Goal: Information Seeking & Learning: Learn about a topic

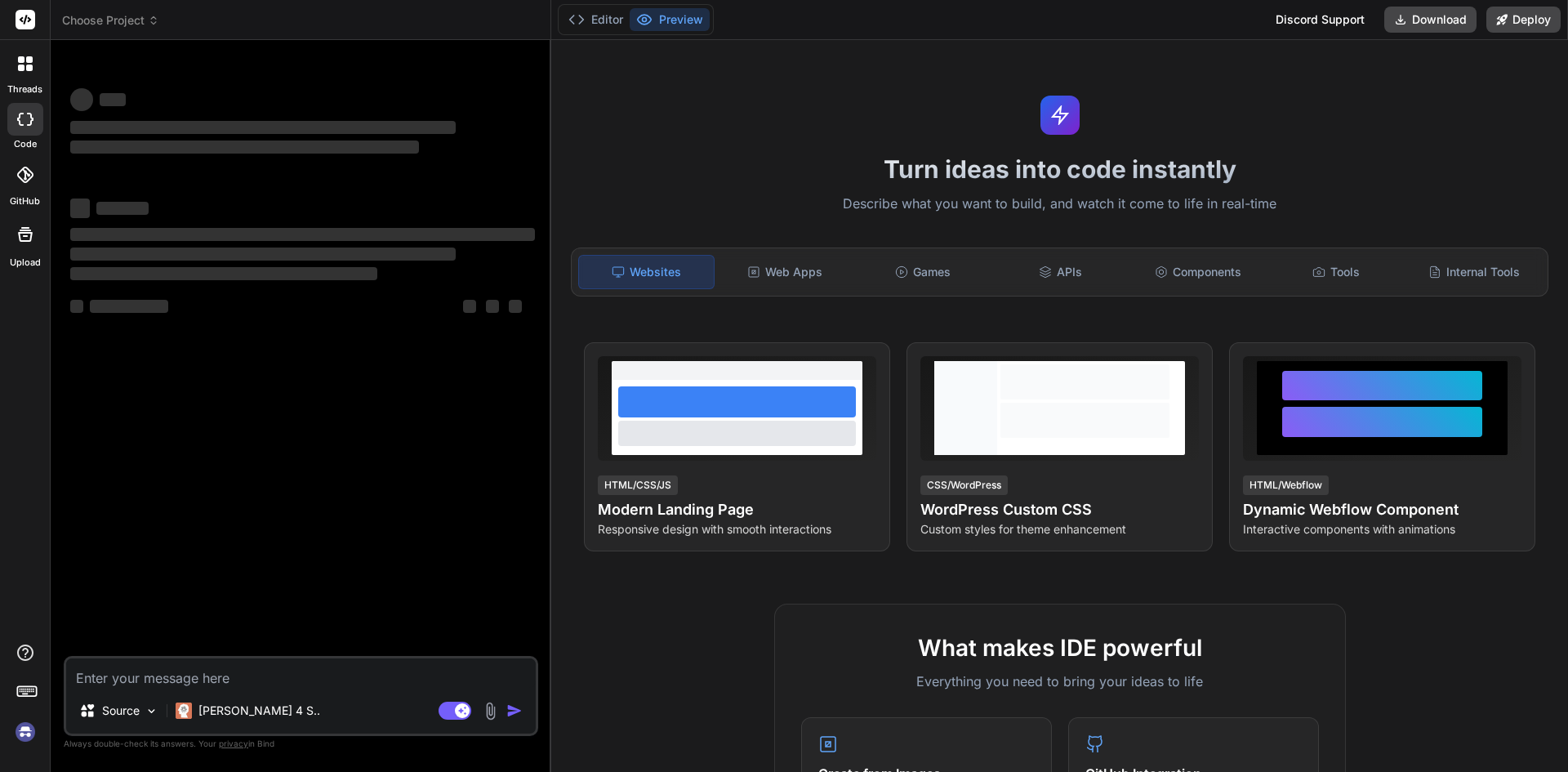
type textarea "x"
click at [187, 663] on textarea at bounding box center [301, 672] width 469 height 29
type textarea "d"
type textarea "x"
type textarea "du"
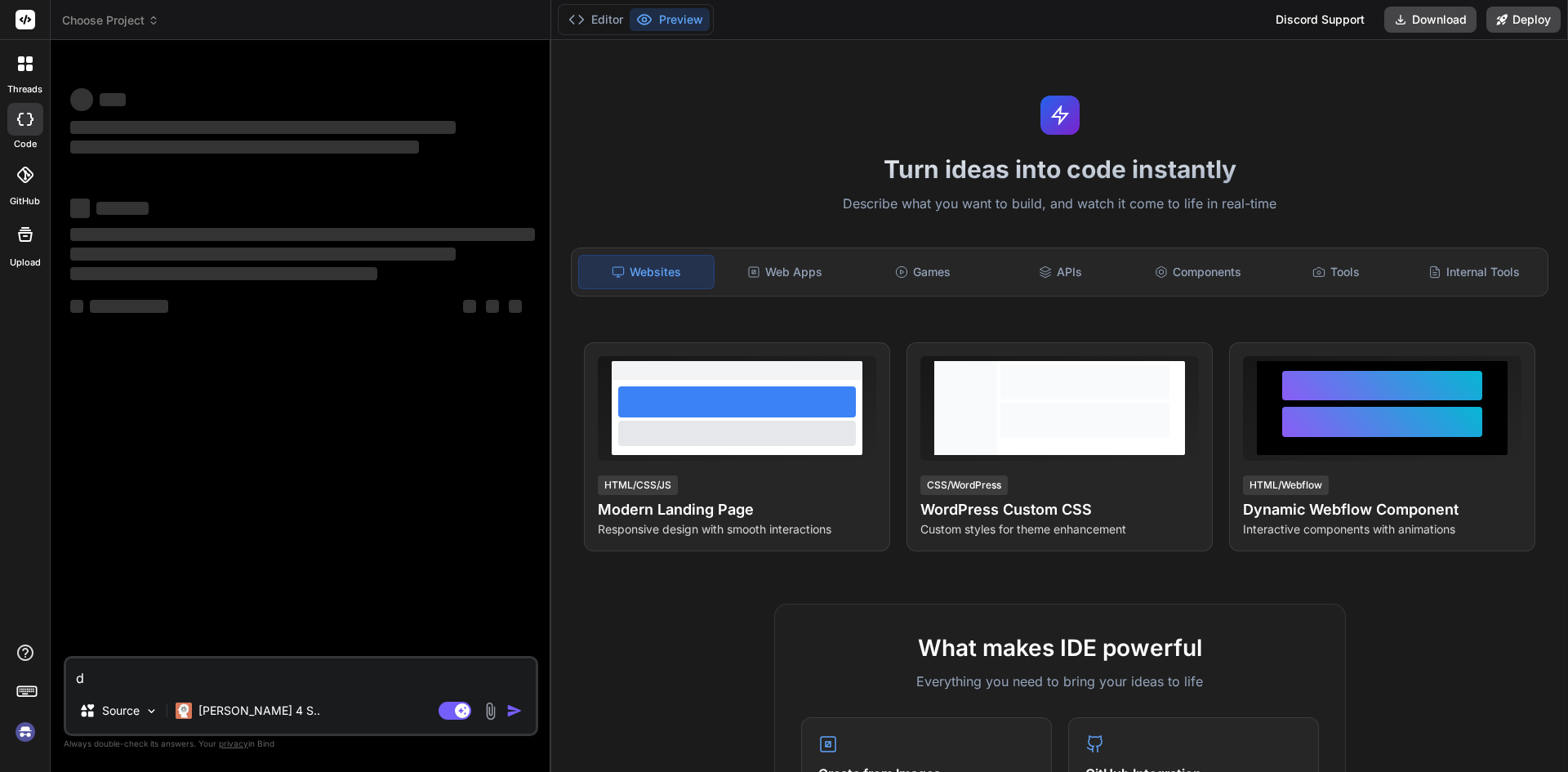
type textarea "x"
type textarea "duc"
type textarea "x"
type textarea "duck"
type textarea "x"
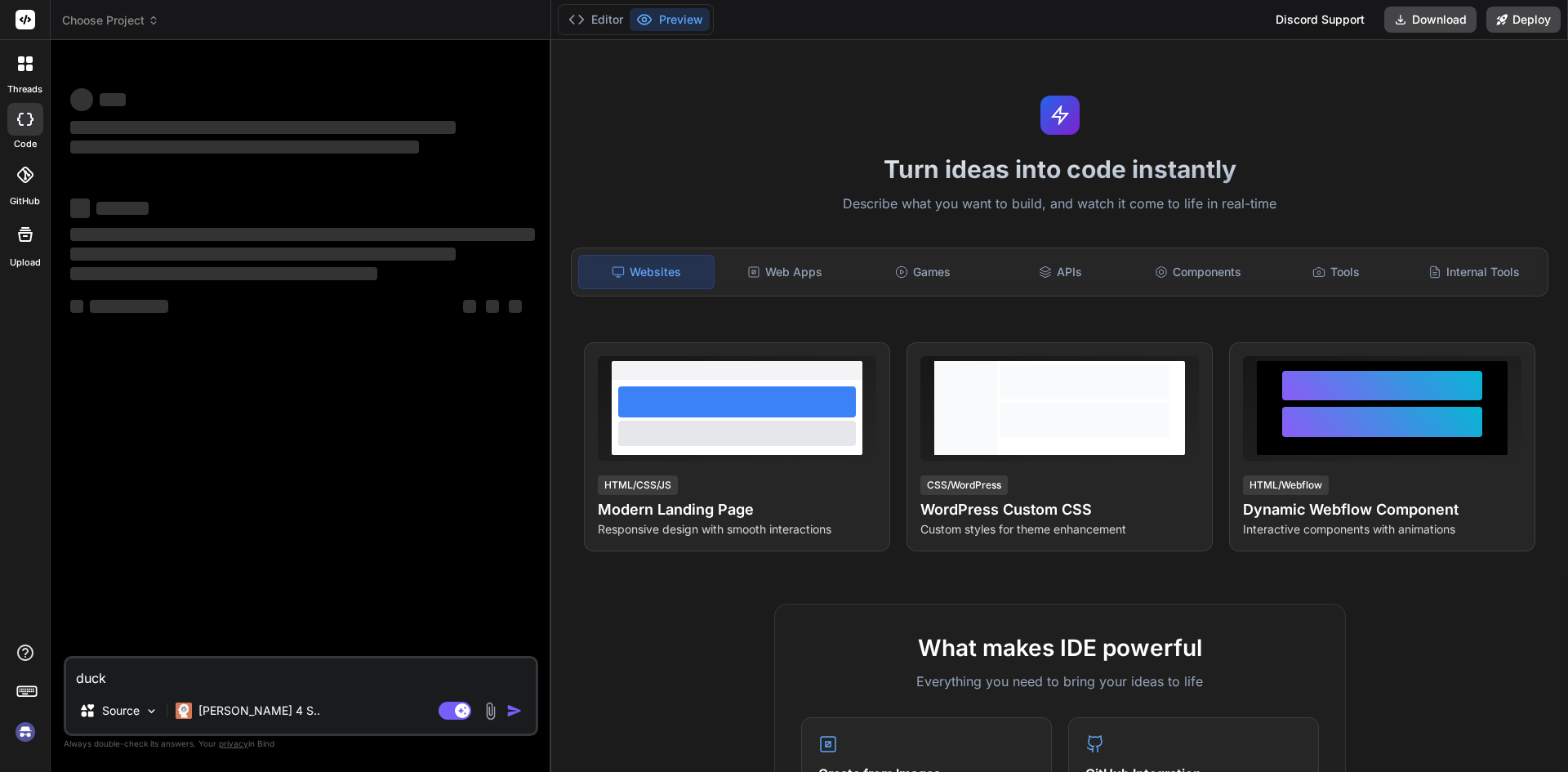
type textarea "duck"
type textarea "x"
type textarea "duck a"
type textarea "x"
type textarea "duck ai"
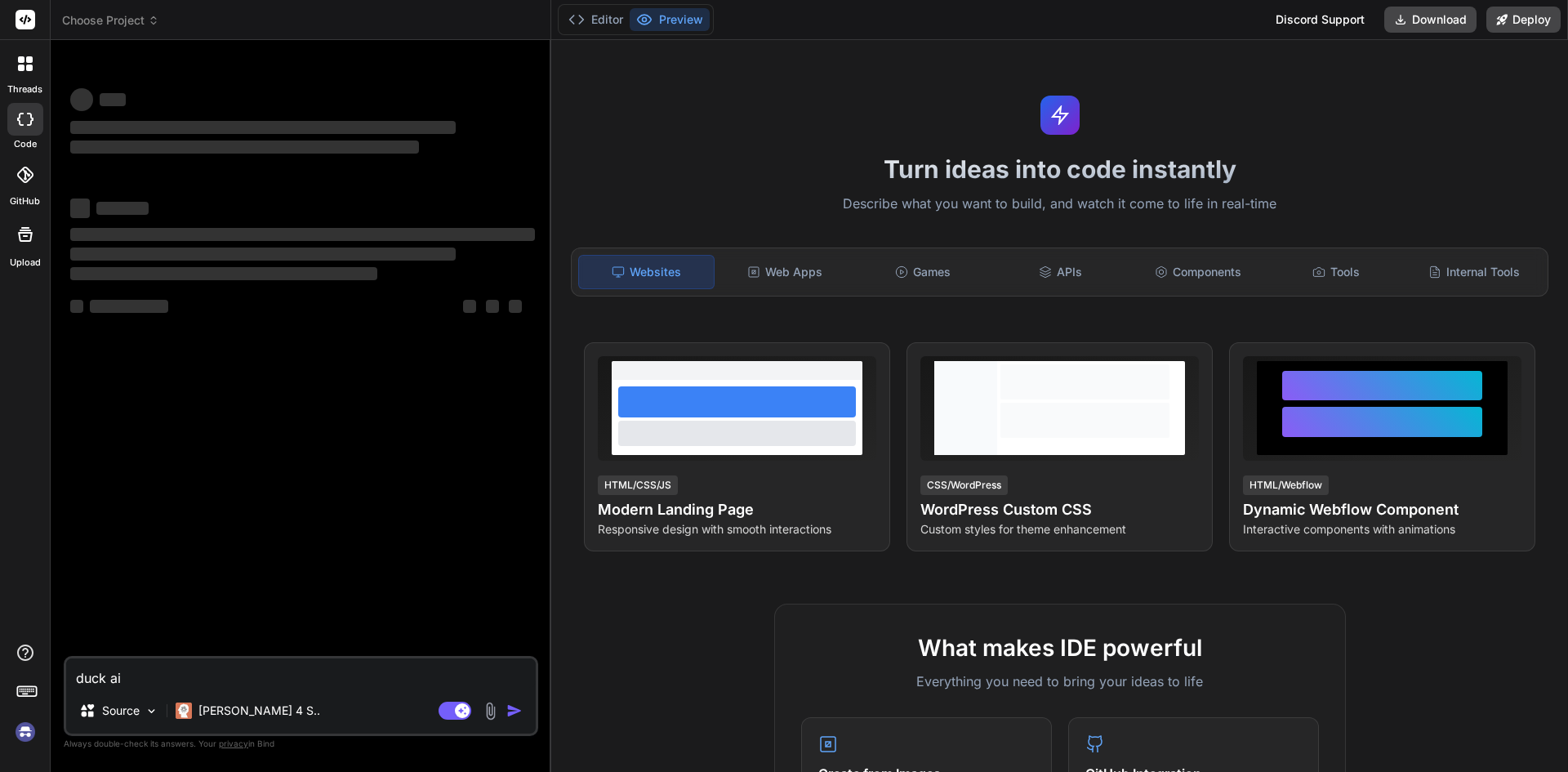
type textarea "x"
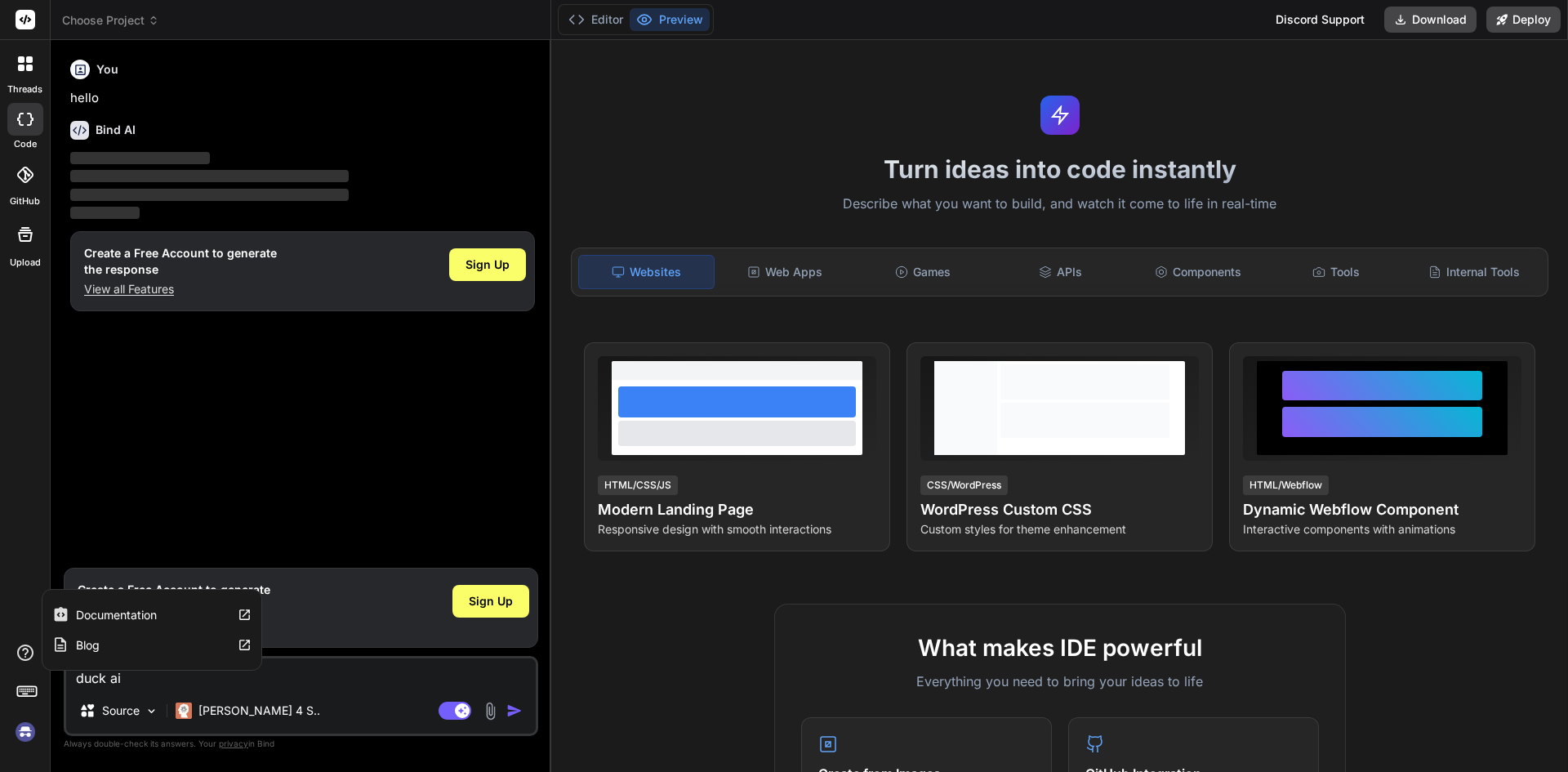
type textarea "duck ai"
click at [352, 483] on div "You hello Bind AI ‌ ‌ ‌ ‌ Create a Free Account to generate the response View a…" at bounding box center [303, 306] width 471 height 506
click at [148, 630] on p "View all Features" at bounding box center [174, 626] width 192 height 17
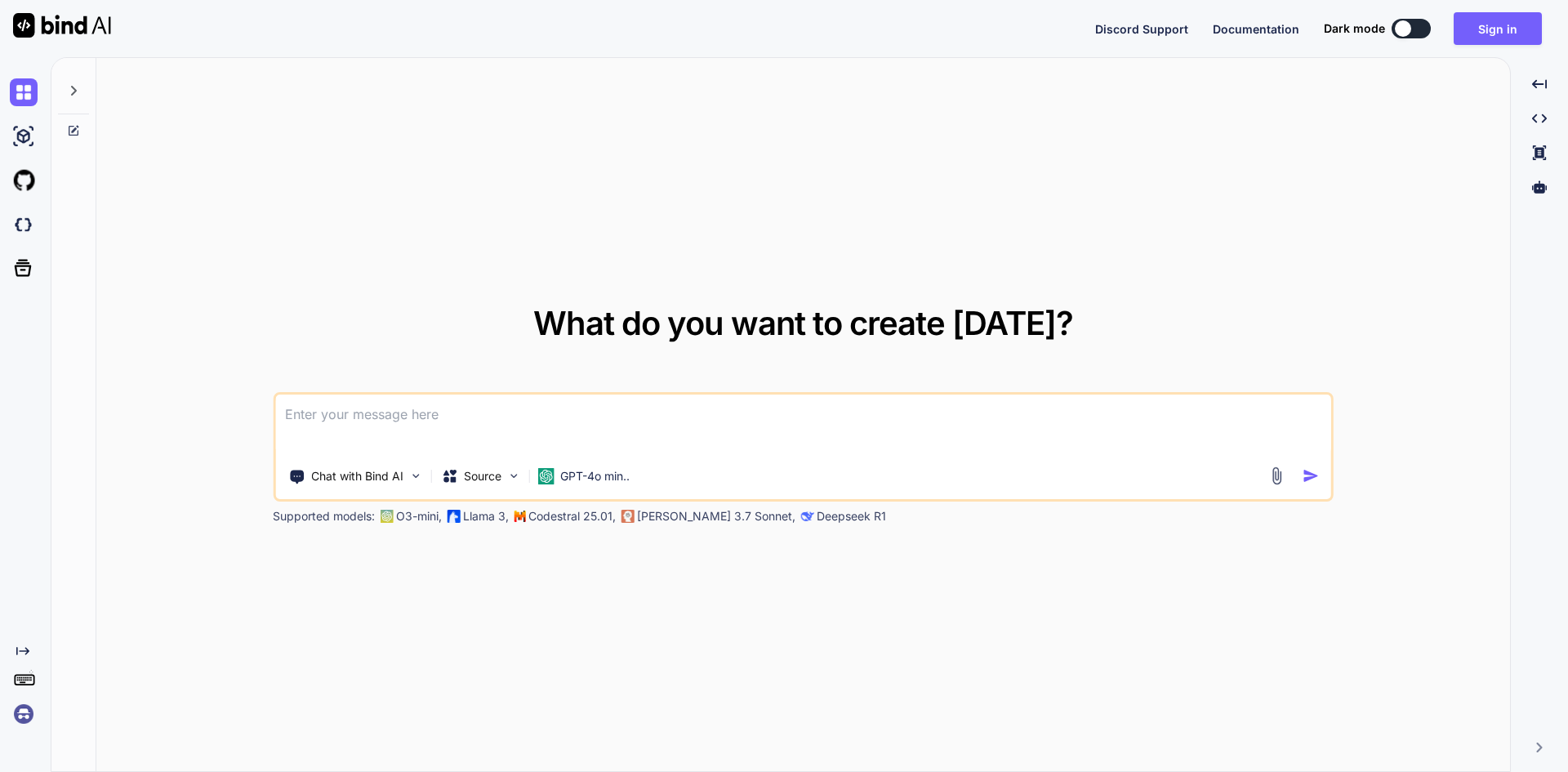
click at [467, 419] on textarea at bounding box center [803, 424] width 1056 height 61
paste textarea
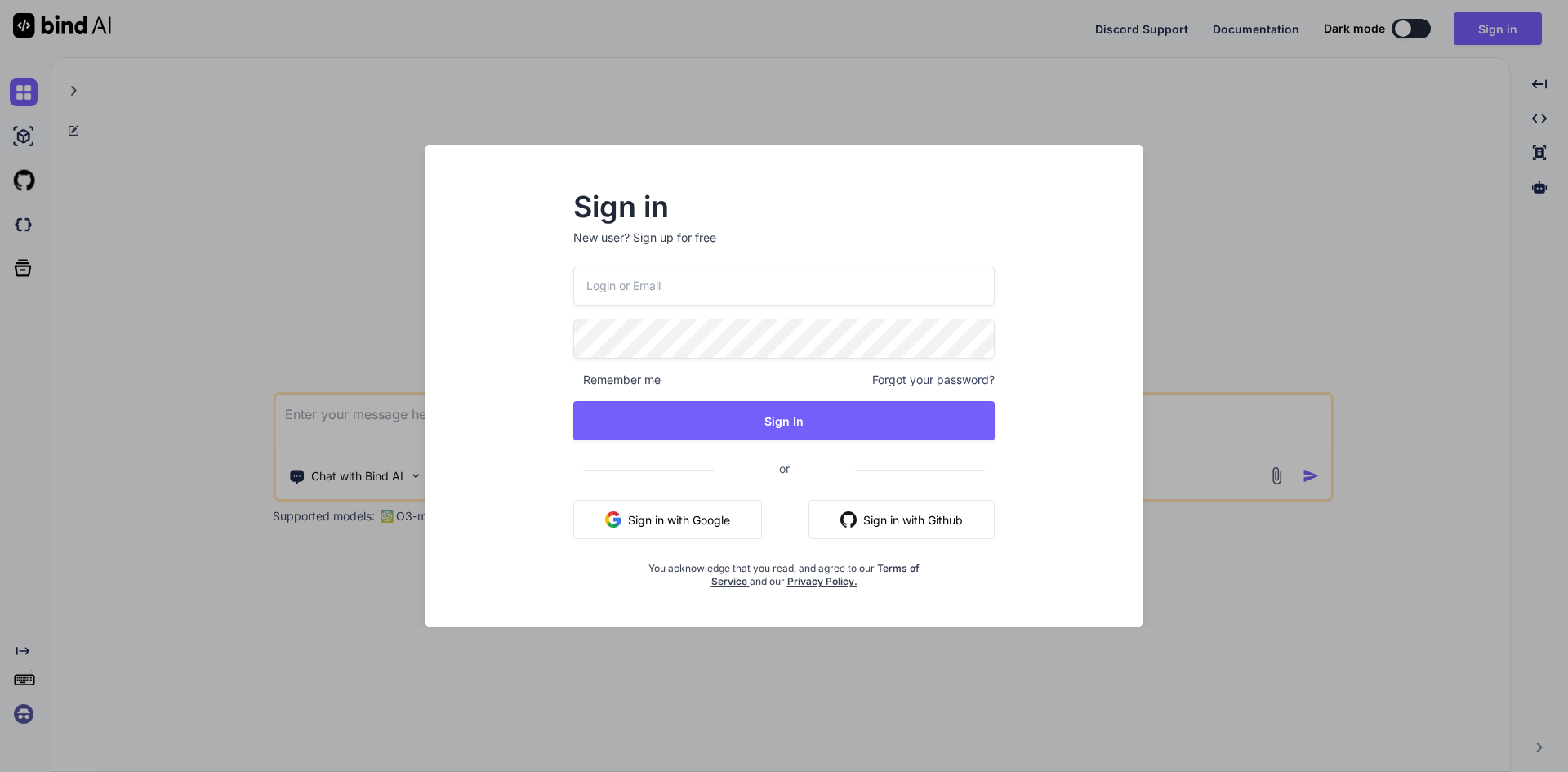
click at [643, 298] on input "email" at bounding box center [784, 285] width 422 height 40
type input "aitech@yopmail.com"
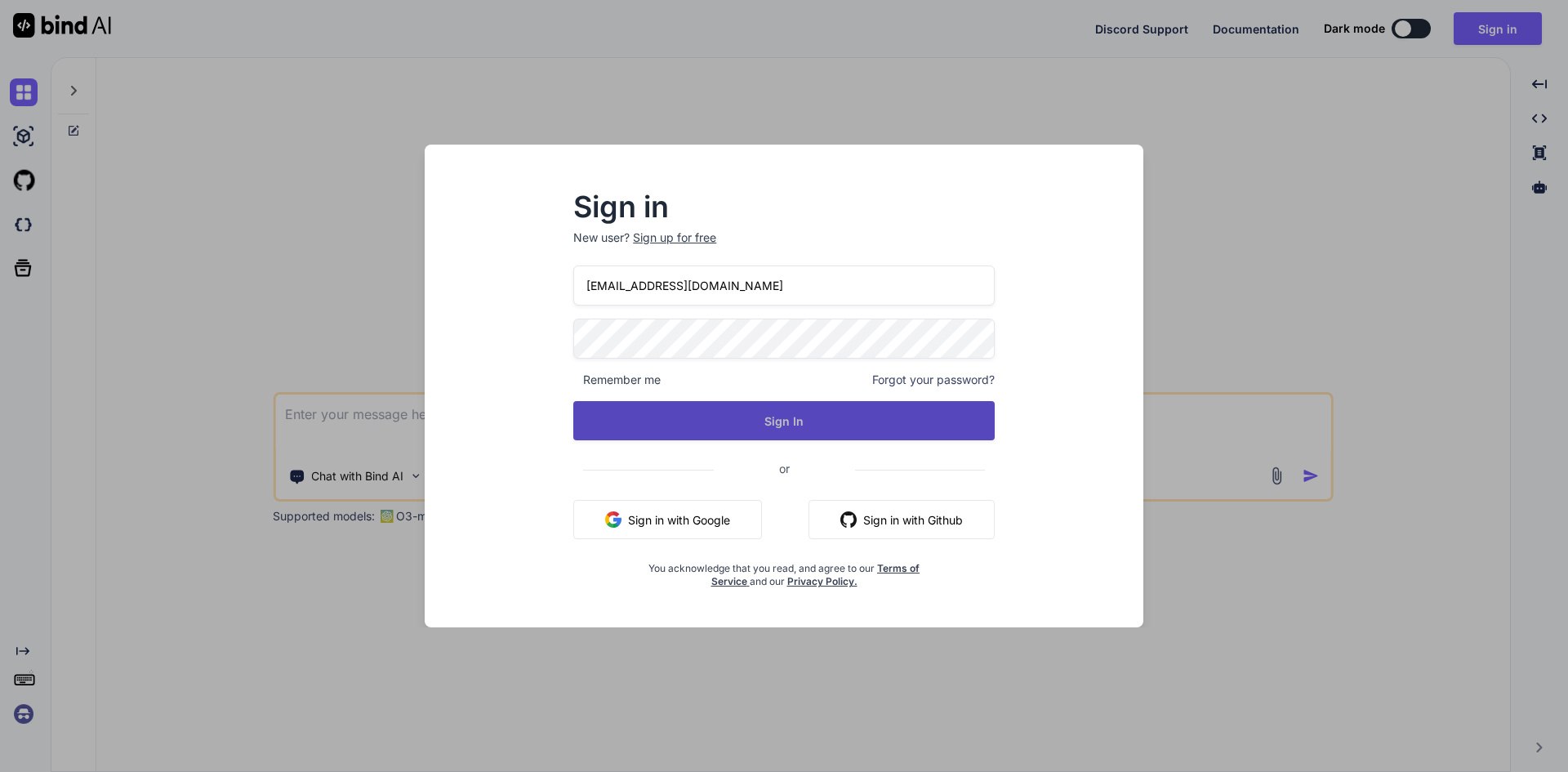
click at [692, 415] on button "Sign In" at bounding box center [784, 421] width 422 height 39
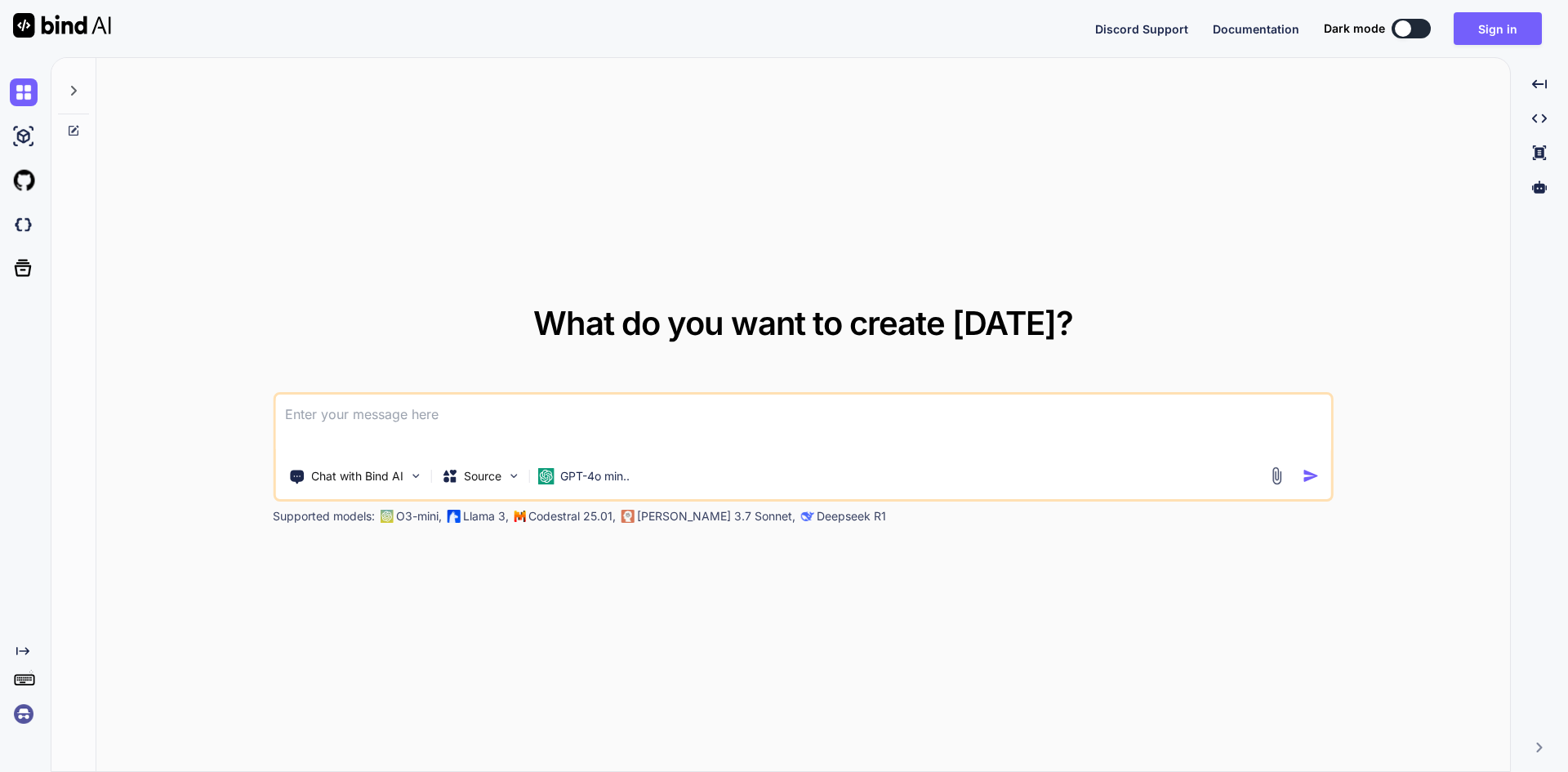
click at [419, 418] on textarea at bounding box center [803, 424] width 1056 height 61
paste textarea
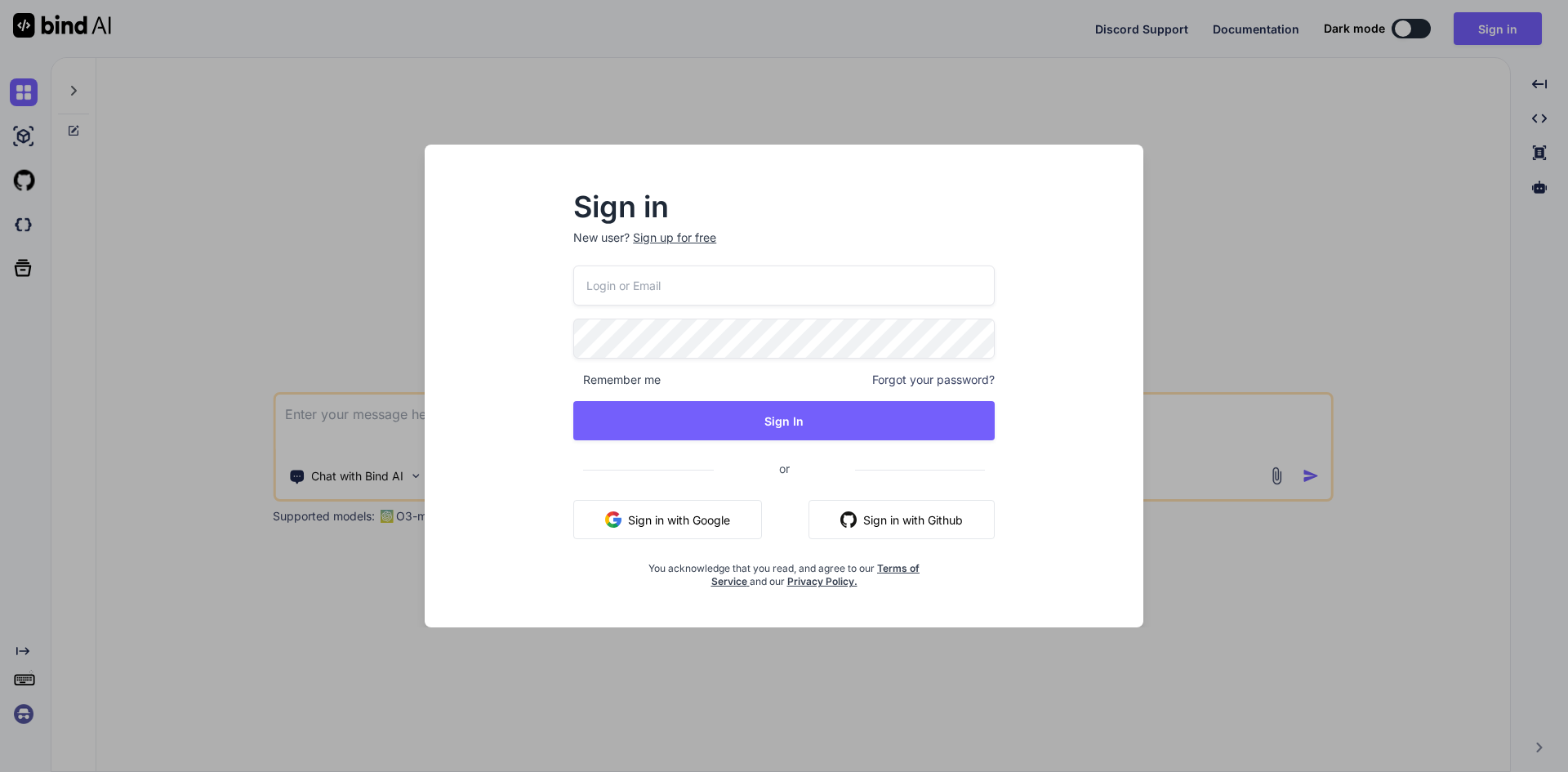
click at [656, 273] on input "email" at bounding box center [784, 285] width 422 height 40
type input "aitech@yopmail.com"
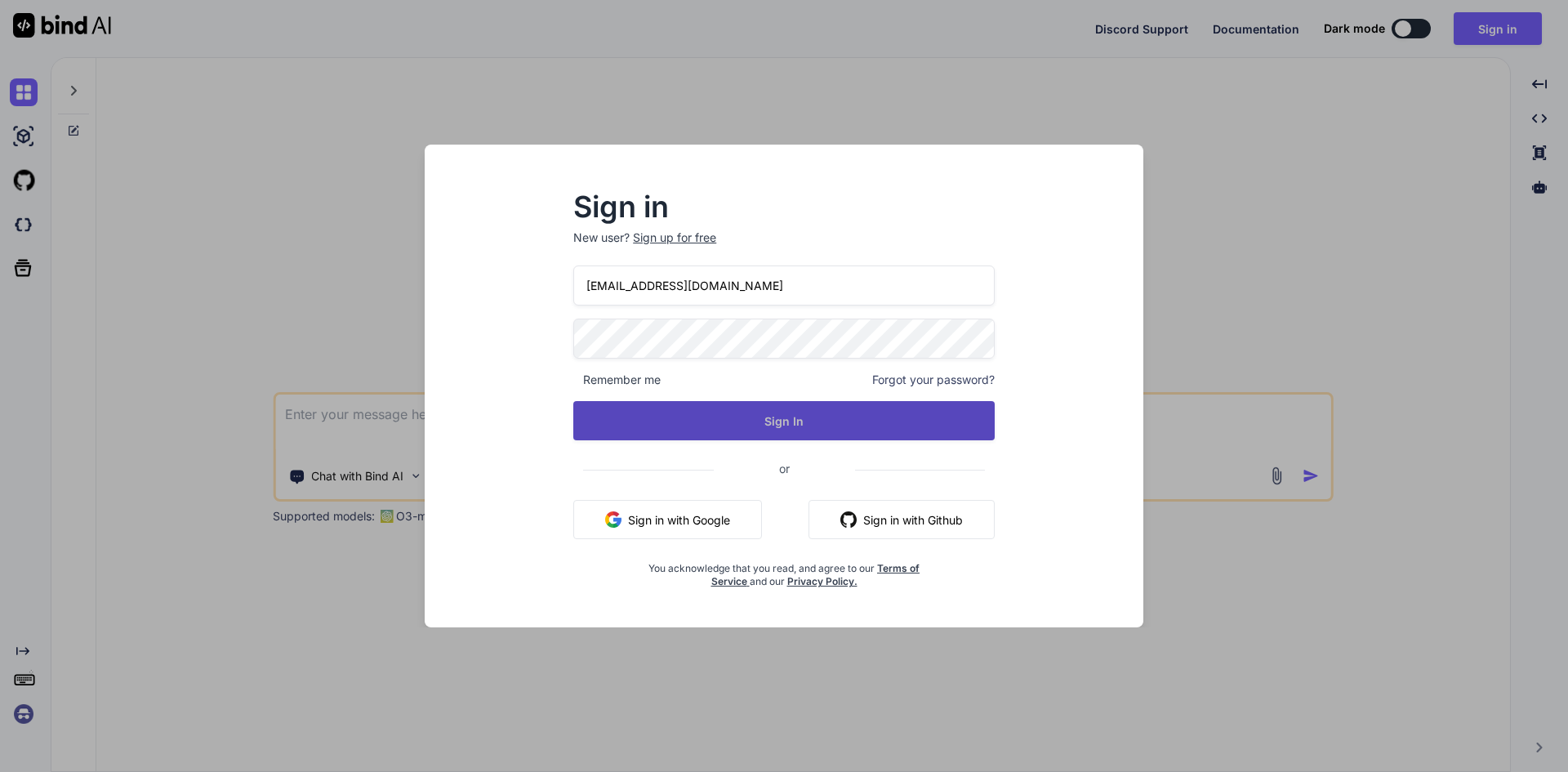
click at [828, 415] on button "Sign In" at bounding box center [784, 421] width 422 height 39
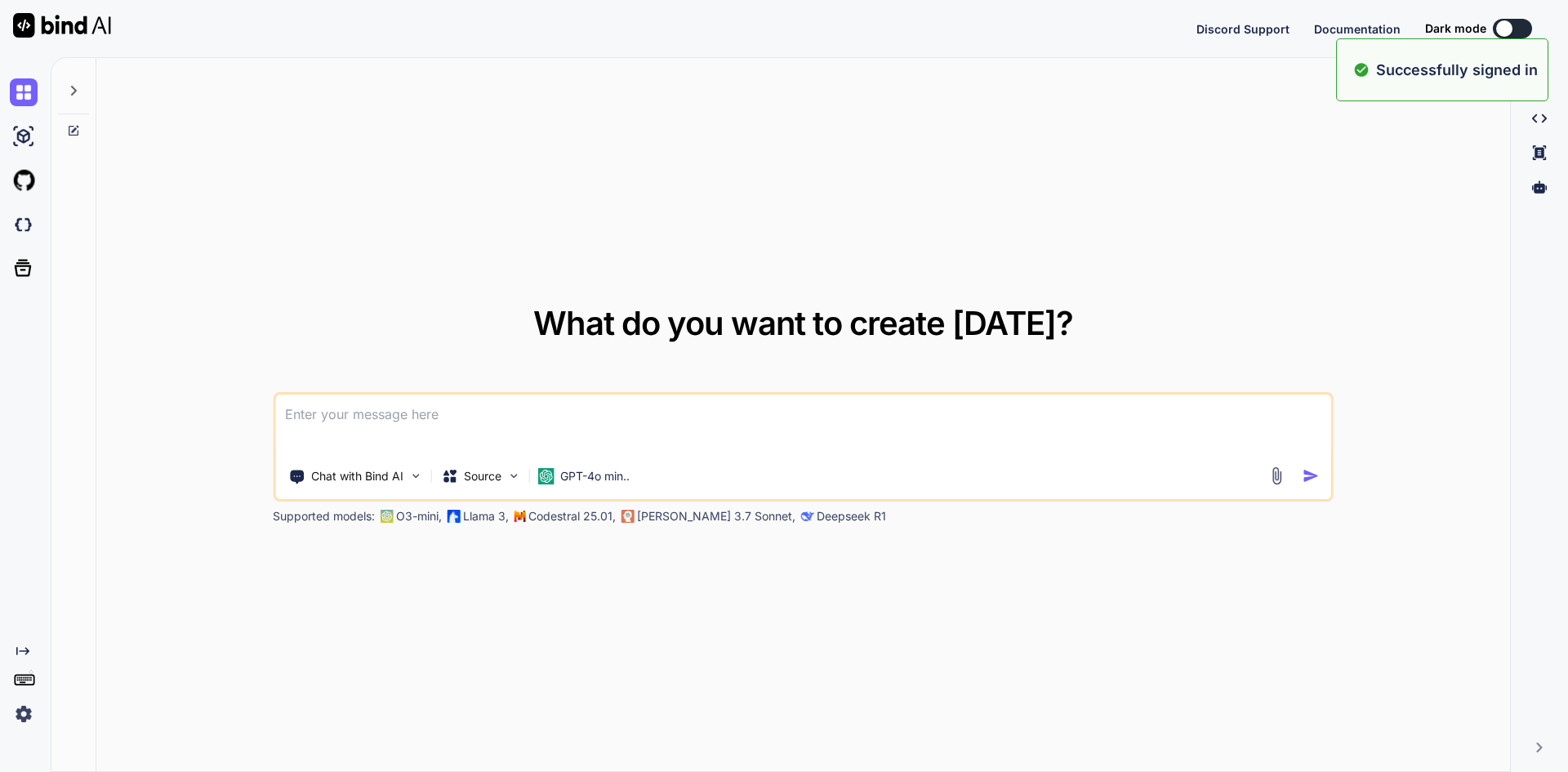
click at [412, 425] on textarea at bounding box center [803, 424] width 1056 height 61
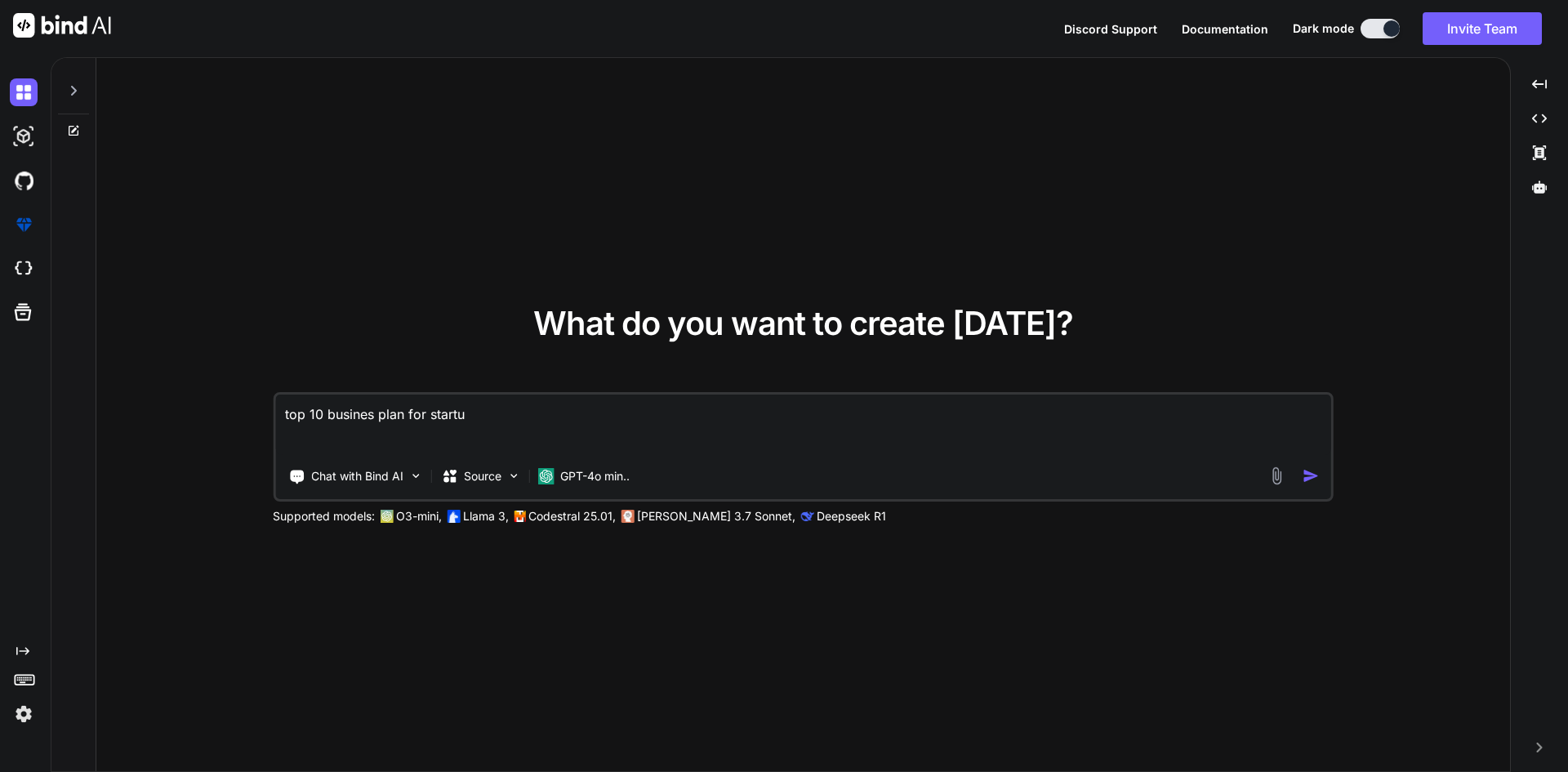
type textarea "top 10 busines plan for startup"
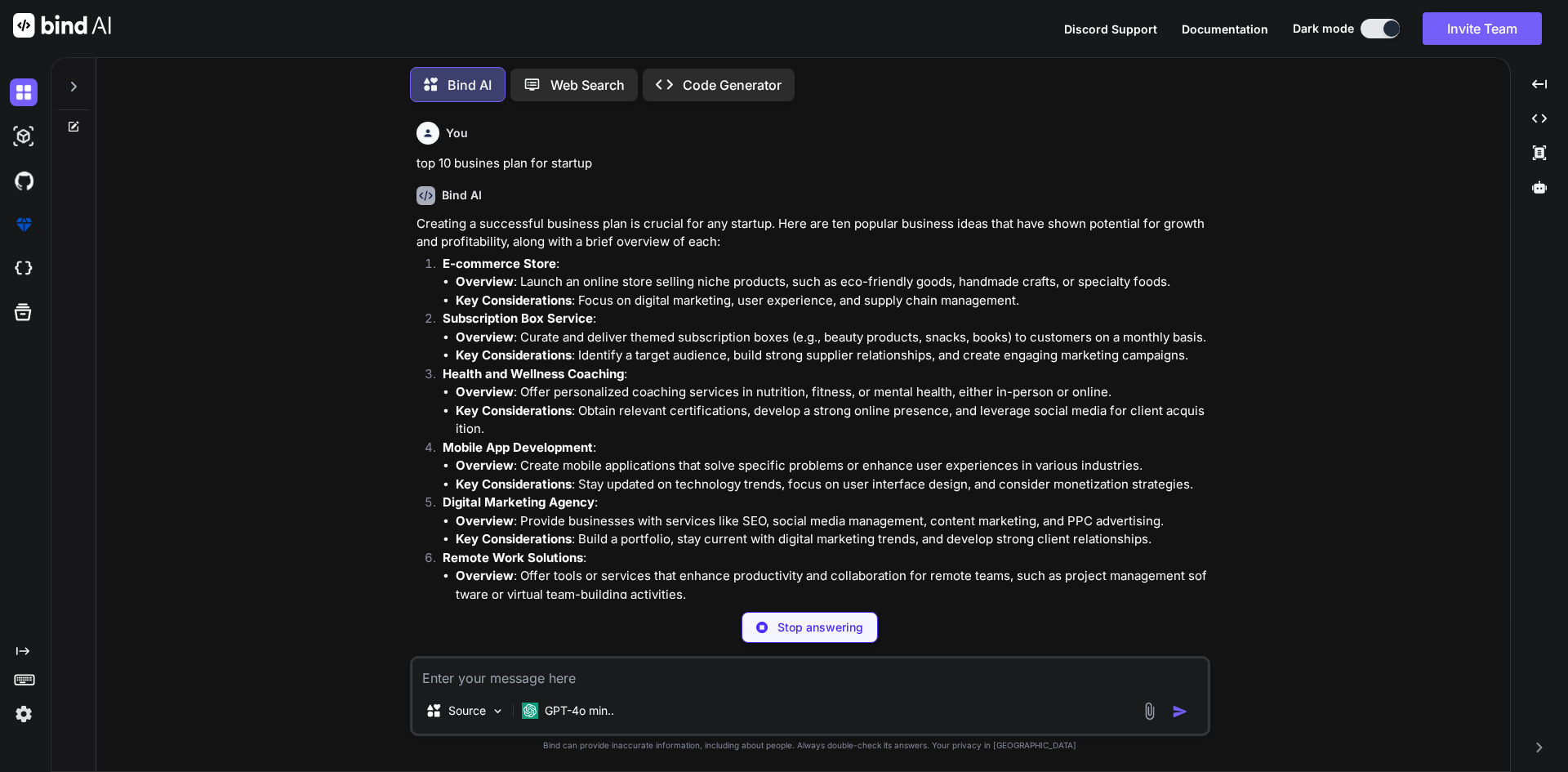
scroll to position [245, 0]
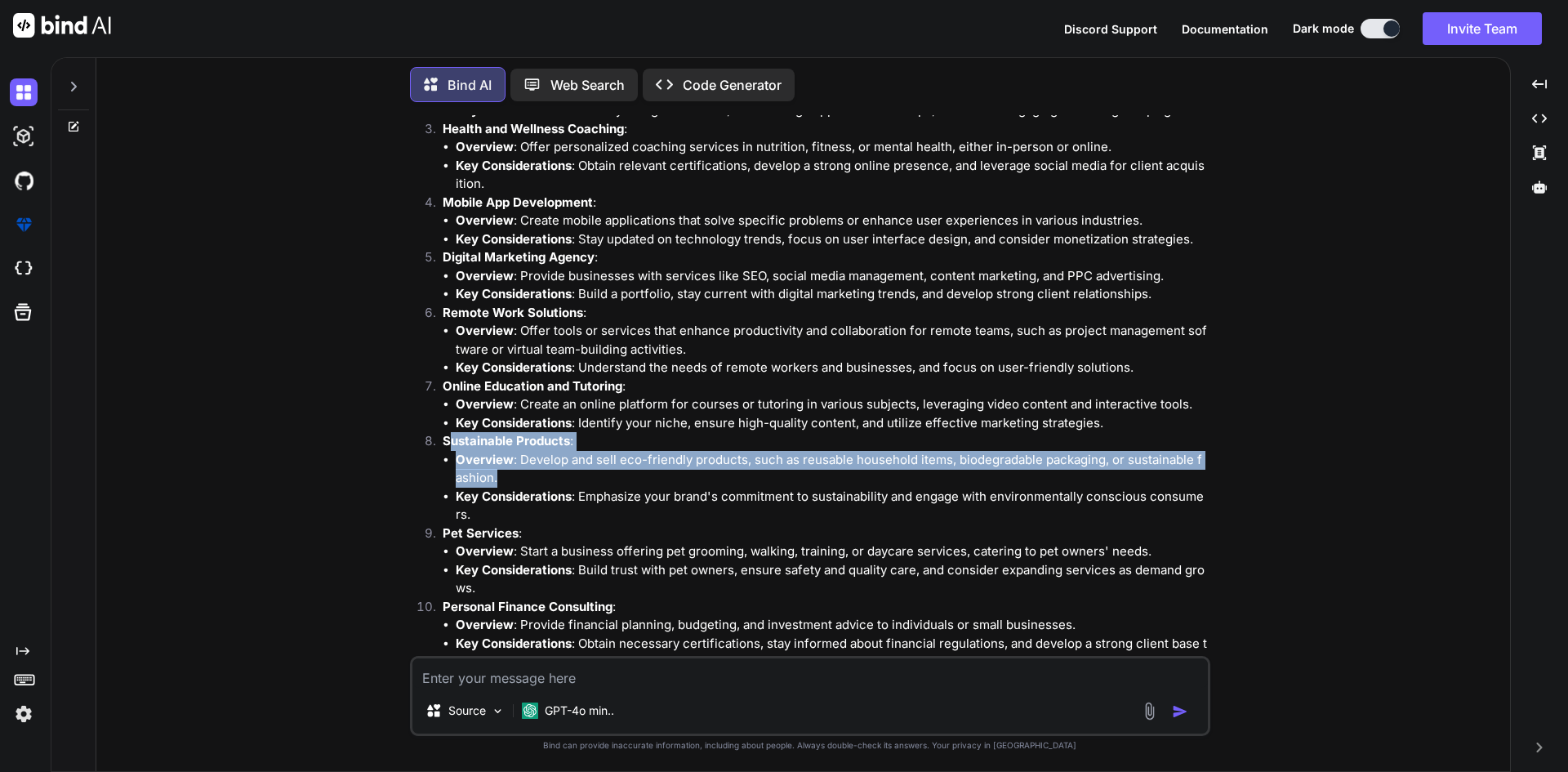
drag, startPoint x: 456, startPoint y: 450, endPoint x: 538, endPoint y: 480, distance: 87.3
click at [538, 480] on li "Sustainable Products : Overview : Develop and sell eco-friendly products, such …" at bounding box center [818, 478] width 777 height 93
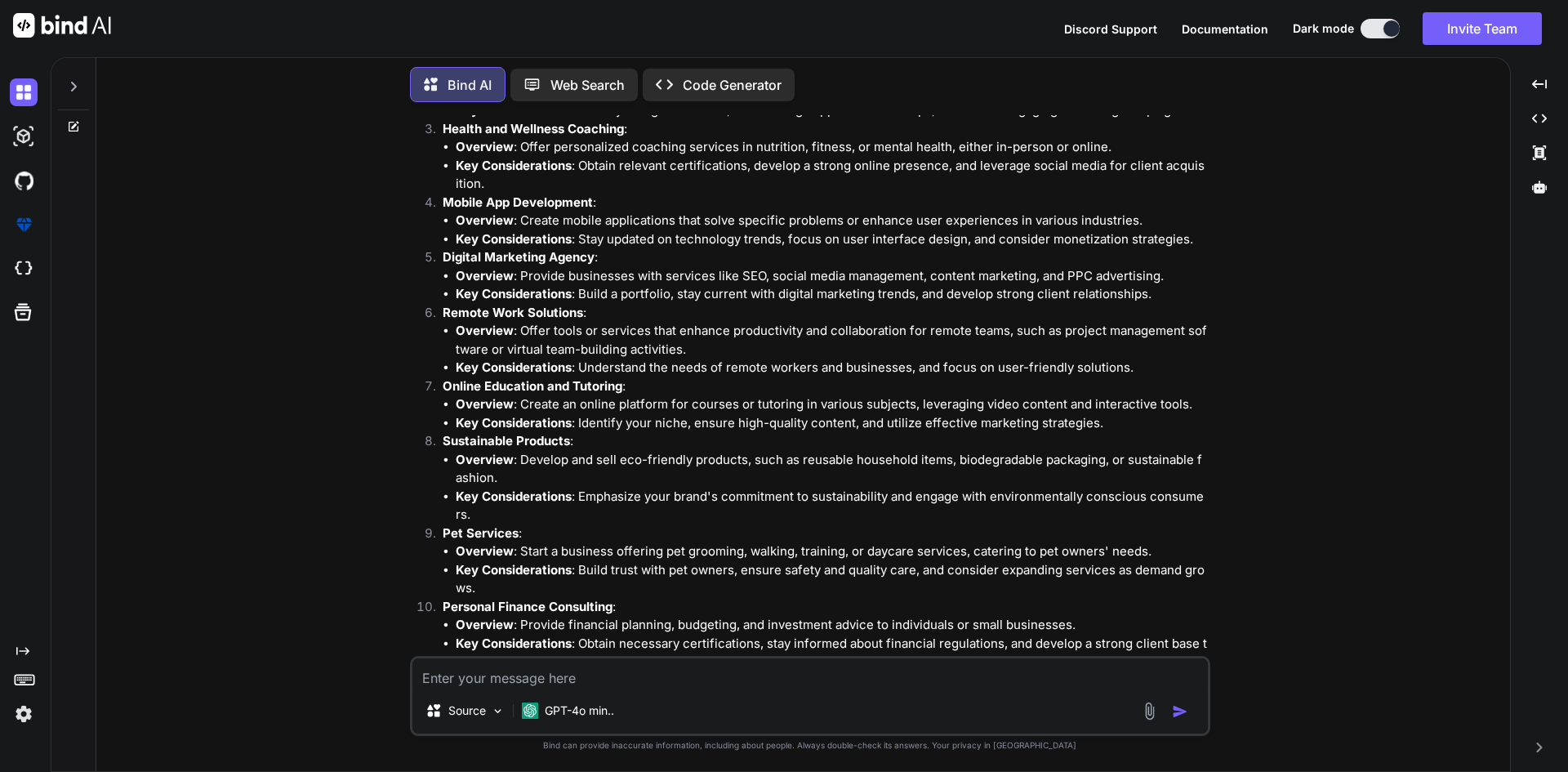
click at [545, 522] on li "Key Considerations : Emphasize your brand's commitment to sustainability and en…" at bounding box center [832, 506] width 752 height 37
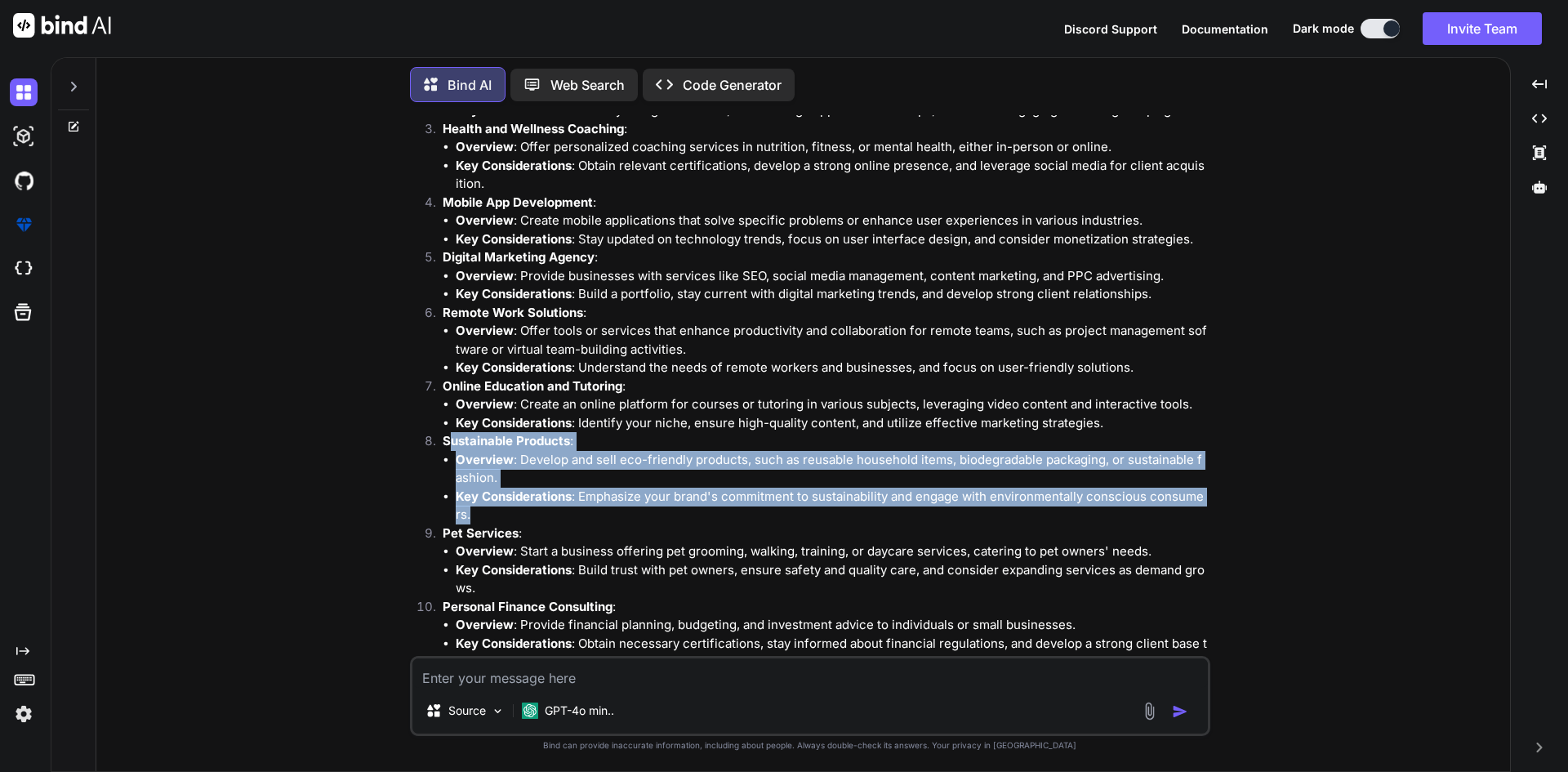
drag, startPoint x: 534, startPoint y: 511, endPoint x: 454, endPoint y: 447, distance: 102.4
click at [454, 447] on li "Sustainable Products : Overview : Develop and sell eco-friendly products, such …" at bounding box center [818, 478] width 777 height 93
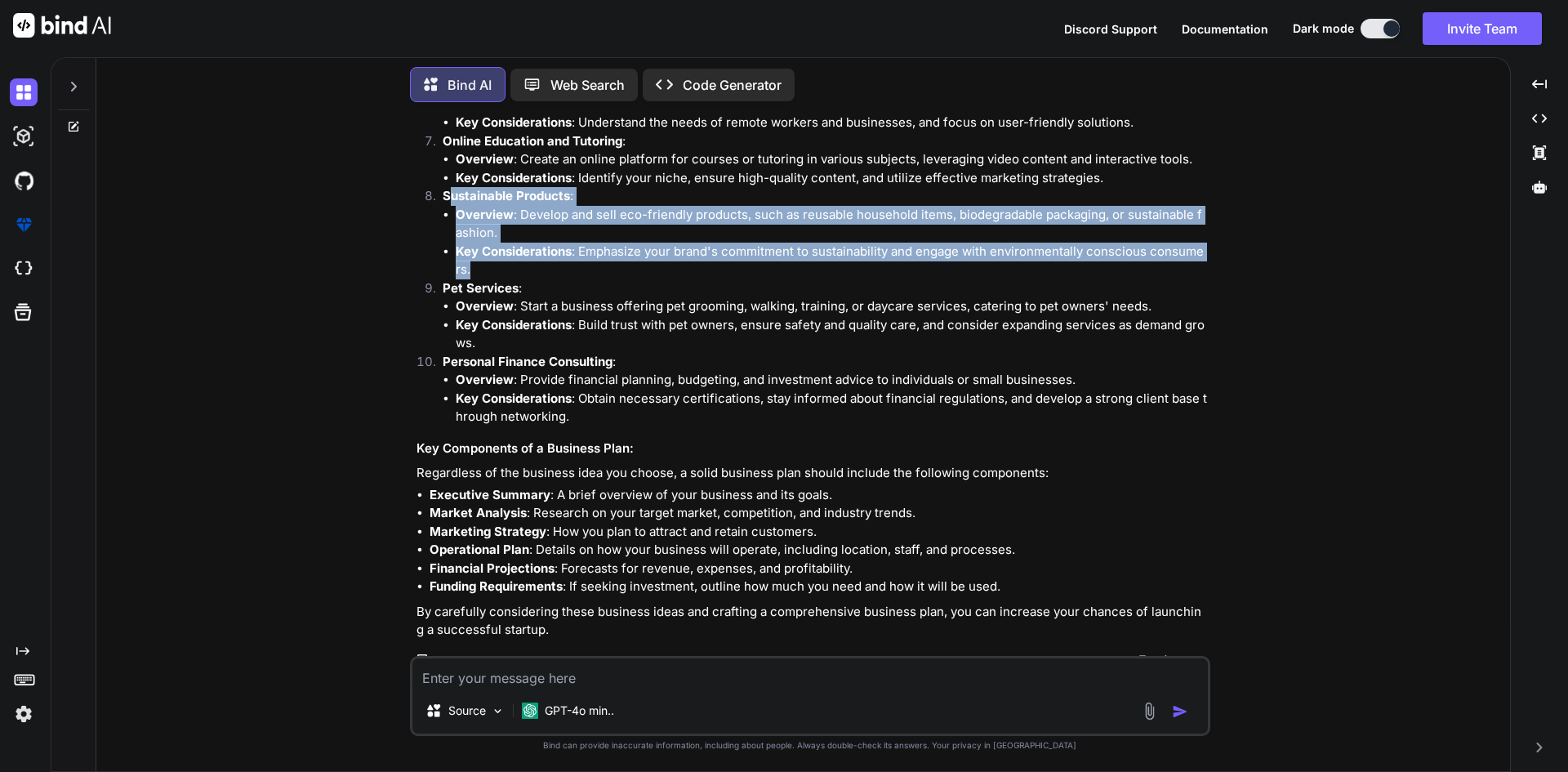
scroll to position [503, 0]
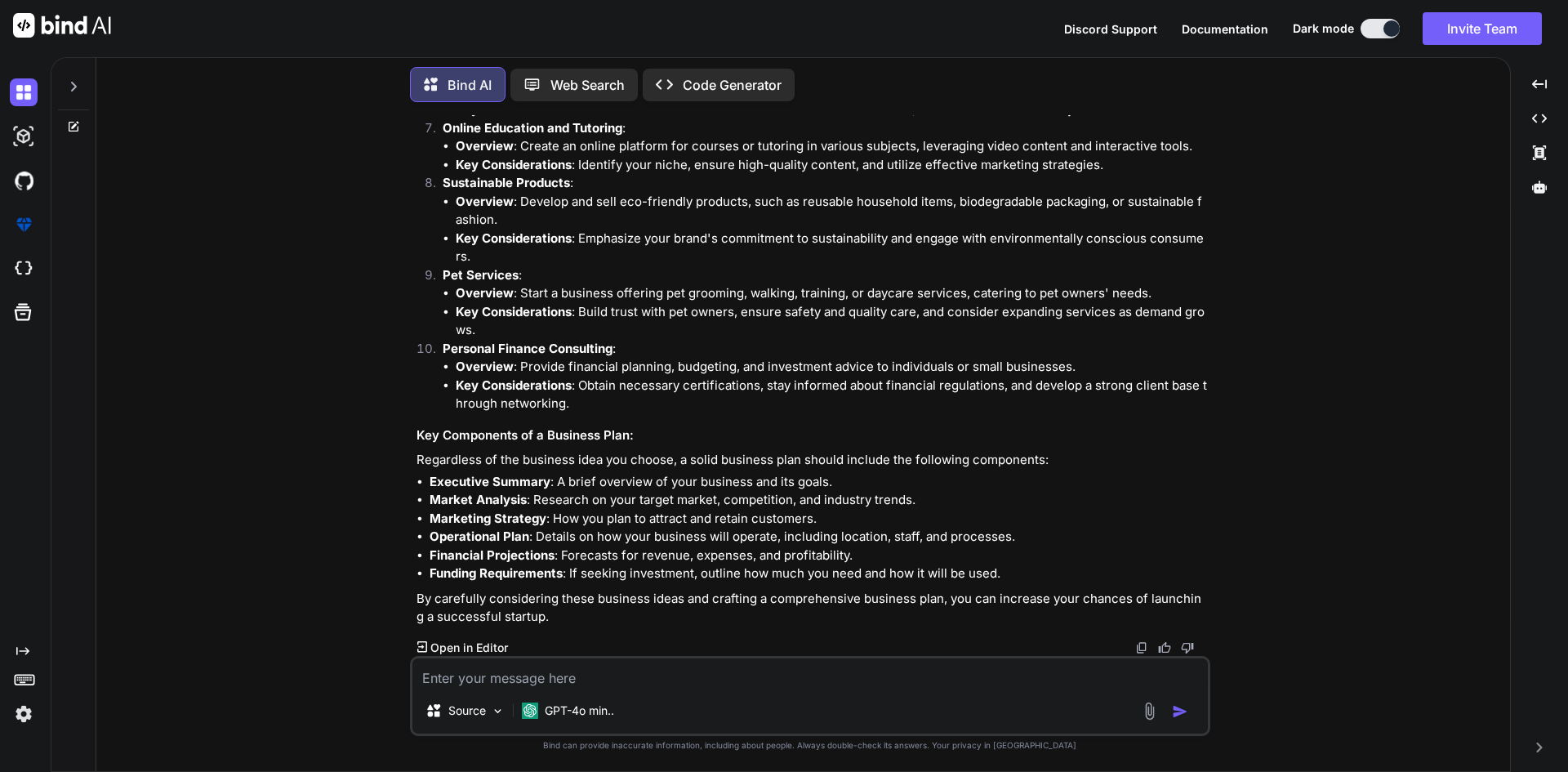
click at [481, 672] on textarea at bounding box center [810, 672] width 796 height 29
type textarea "in cloth"
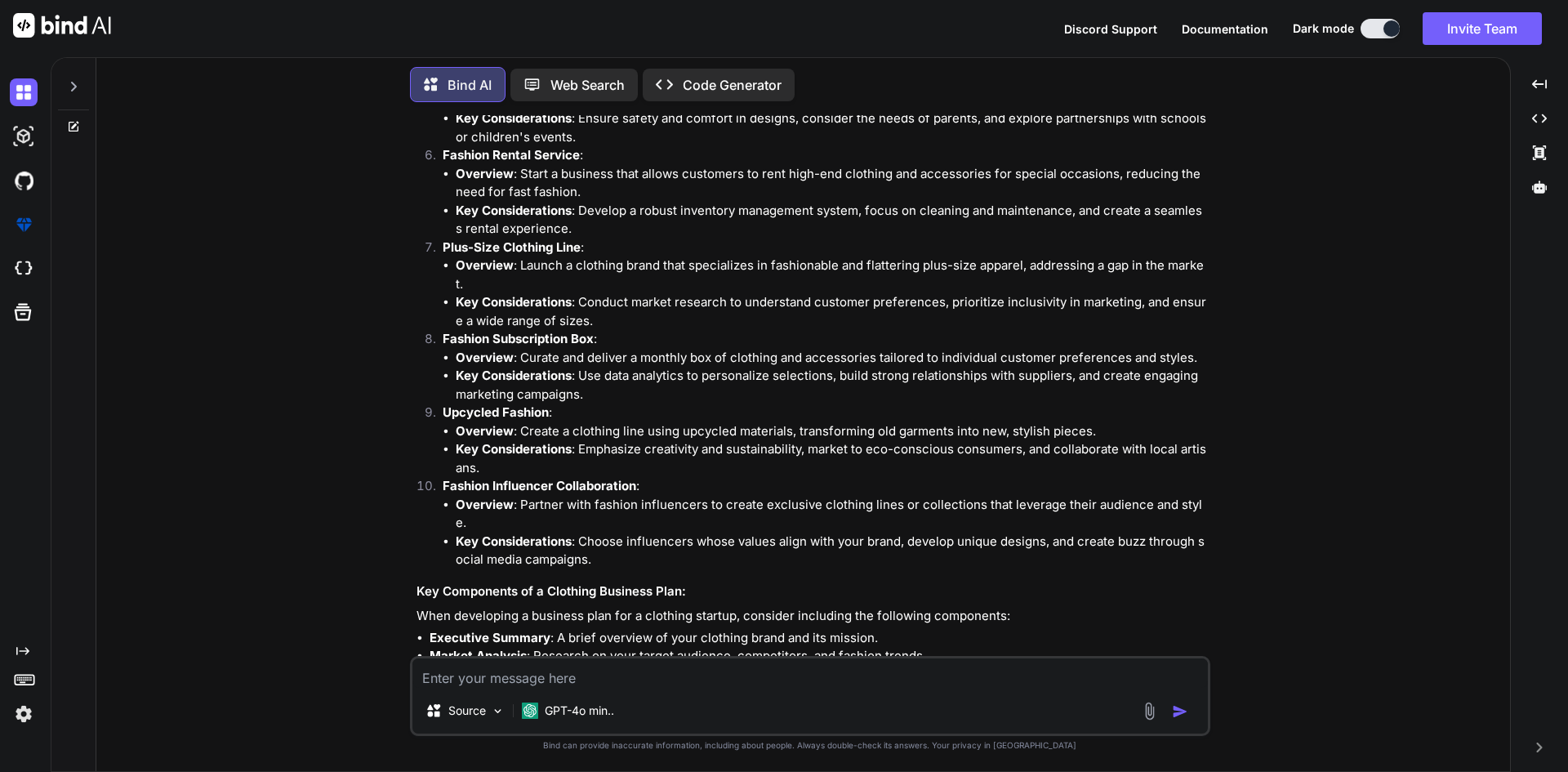
scroll to position [1693, 0]
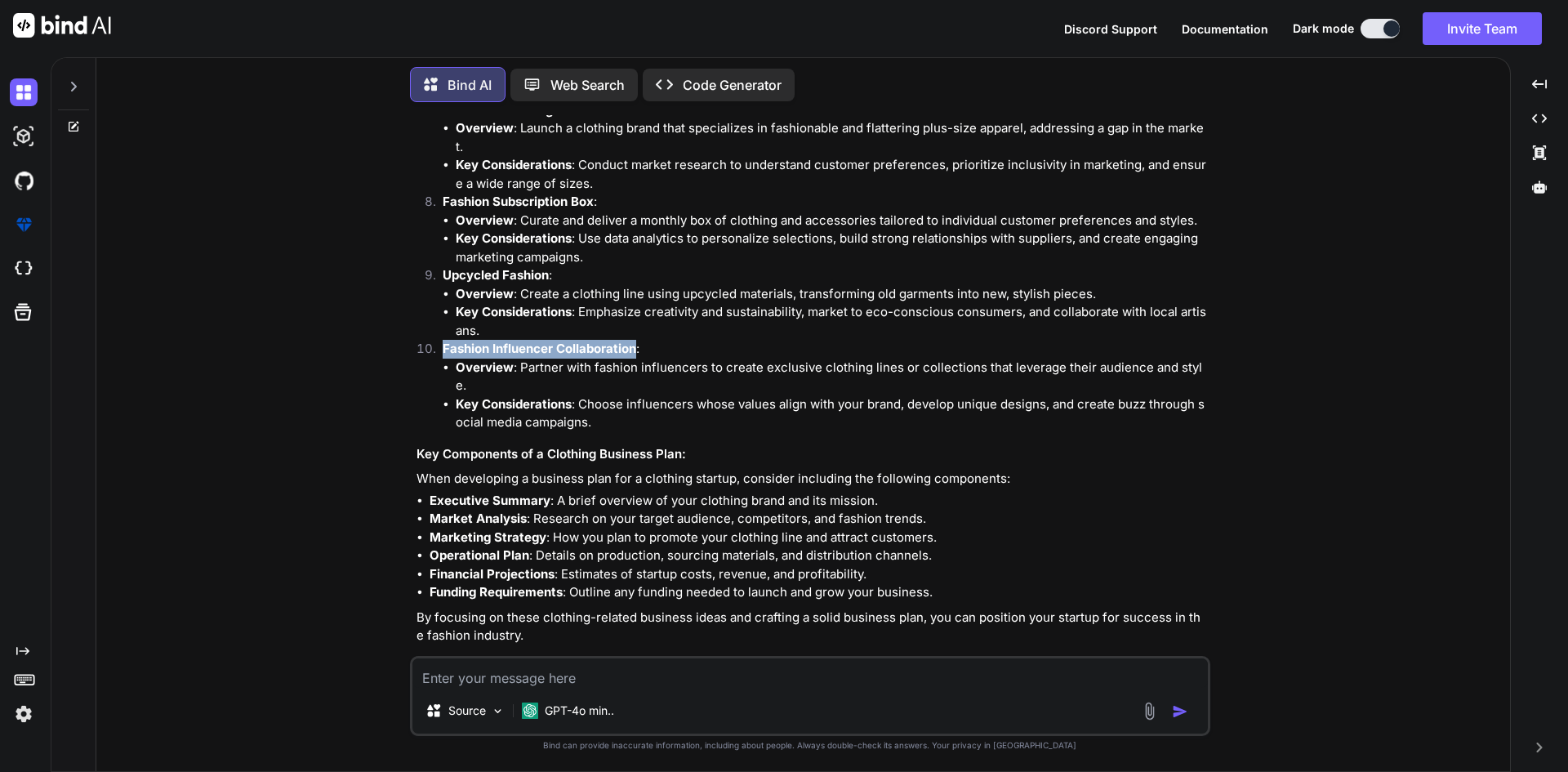
drag, startPoint x: 439, startPoint y: 348, endPoint x: 638, endPoint y: 347, distance: 199.0
click at [638, 347] on li "Fashion Influencer Collaboration : Overview : Partner with fashion influencers …" at bounding box center [818, 386] width 777 height 93
click at [472, 376] on ul "Overview : Partner with fashion influencers to create exclusive clothing lines …" at bounding box center [825, 394] width 764 height 73
drag, startPoint x: 467, startPoint y: 371, endPoint x: 611, endPoint y: 379, distance: 144.2
click at [534, 371] on li "Overview : Partner with fashion influencers to create exclusive clothing lines …" at bounding box center [832, 377] width 752 height 37
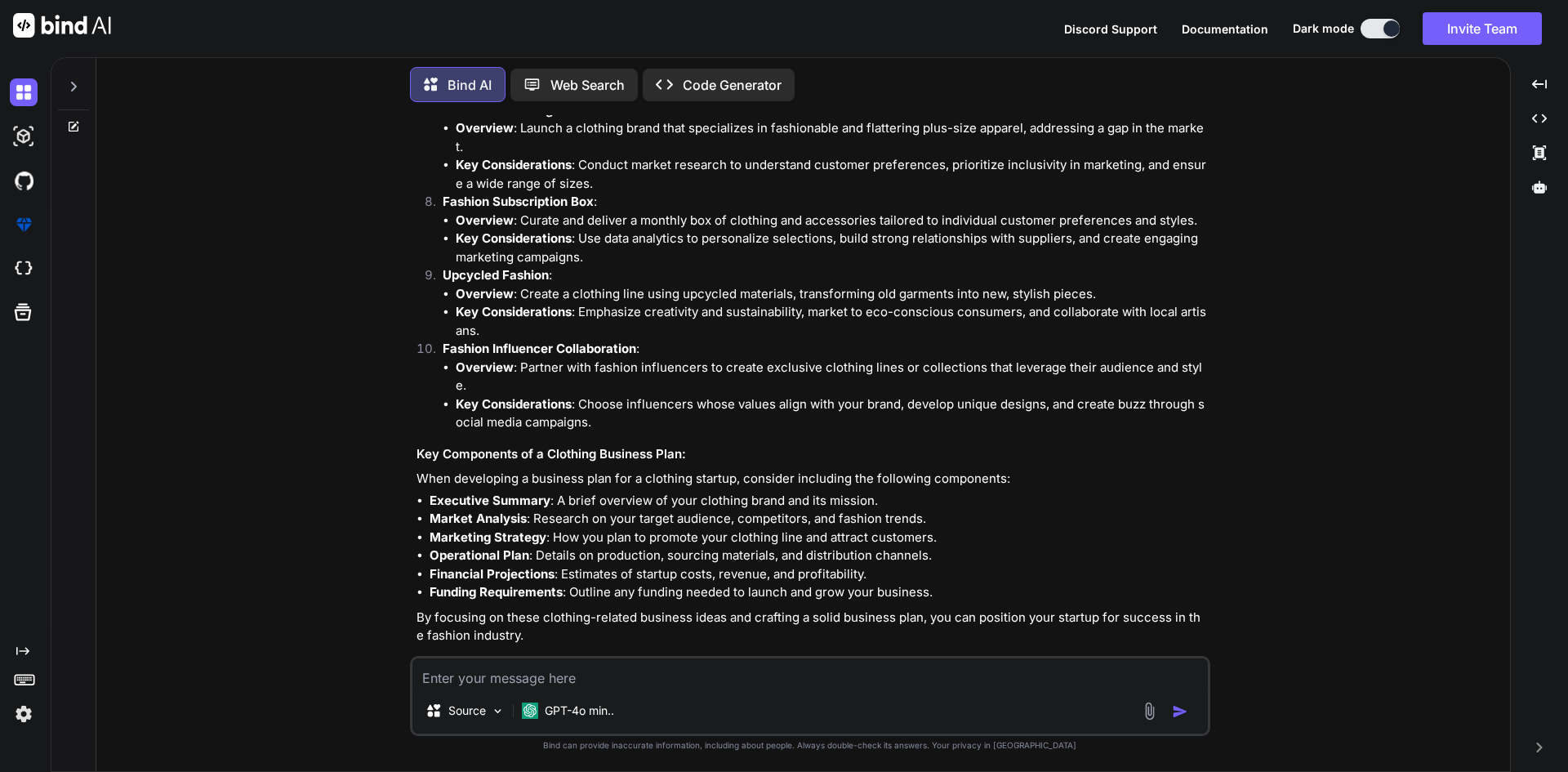
click at [611, 395] on li "Key Considerations : Choose influencers whose values align with your brand, dev…" at bounding box center [832, 414] width 752 height 37
drag, startPoint x: 421, startPoint y: 425, endPoint x: 825, endPoint y: 434, distance: 404.1
click at [825, 434] on div "It seems like you might be referring to a business plan related to the clothing…" at bounding box center [812, 105] width 791 height 1081
click at [548, 666] on textarea at bounding box center [810, 672] width 796 height 29
type textarea "in eding planer"
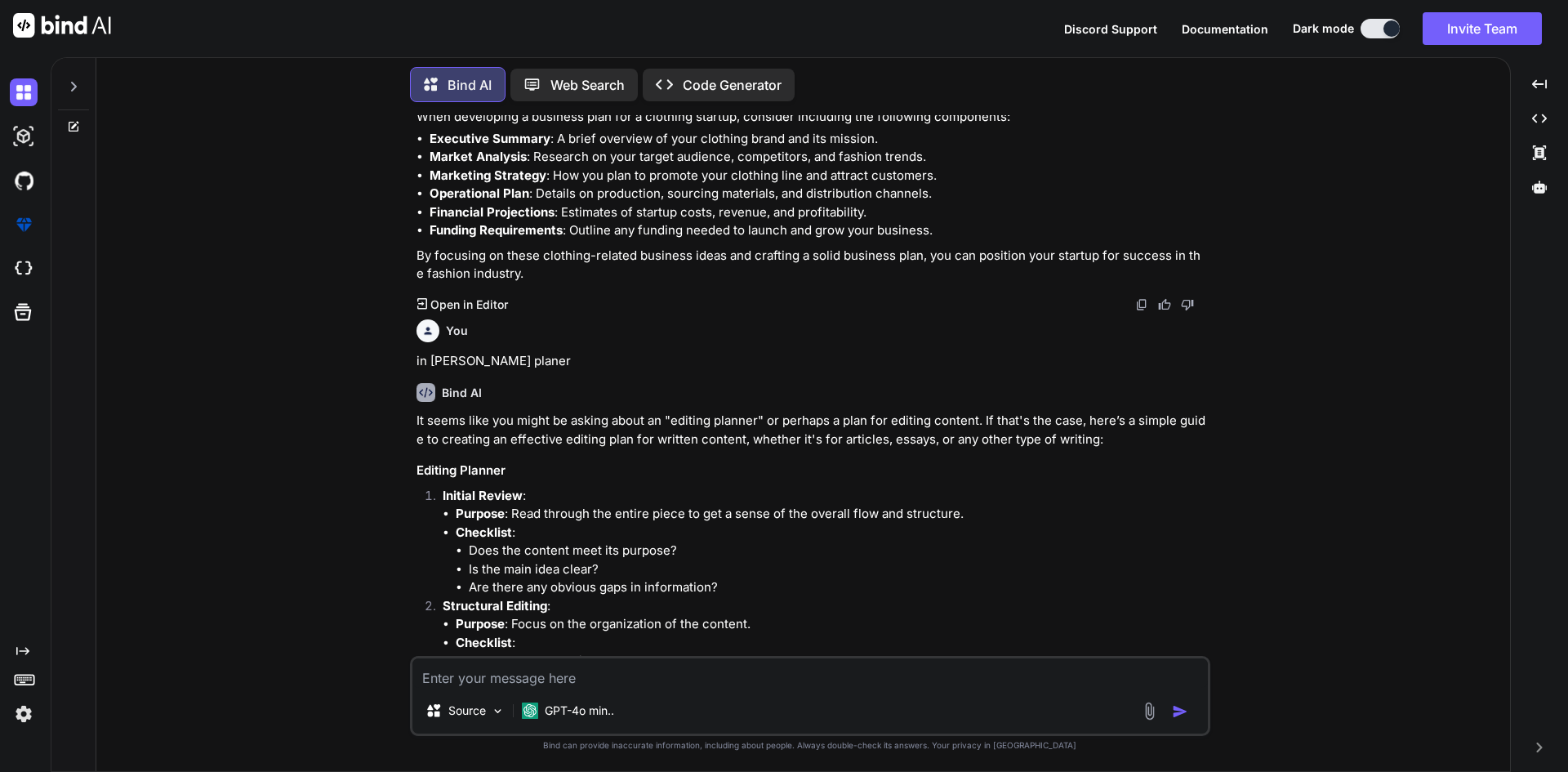
scroll to position [2137, 0]
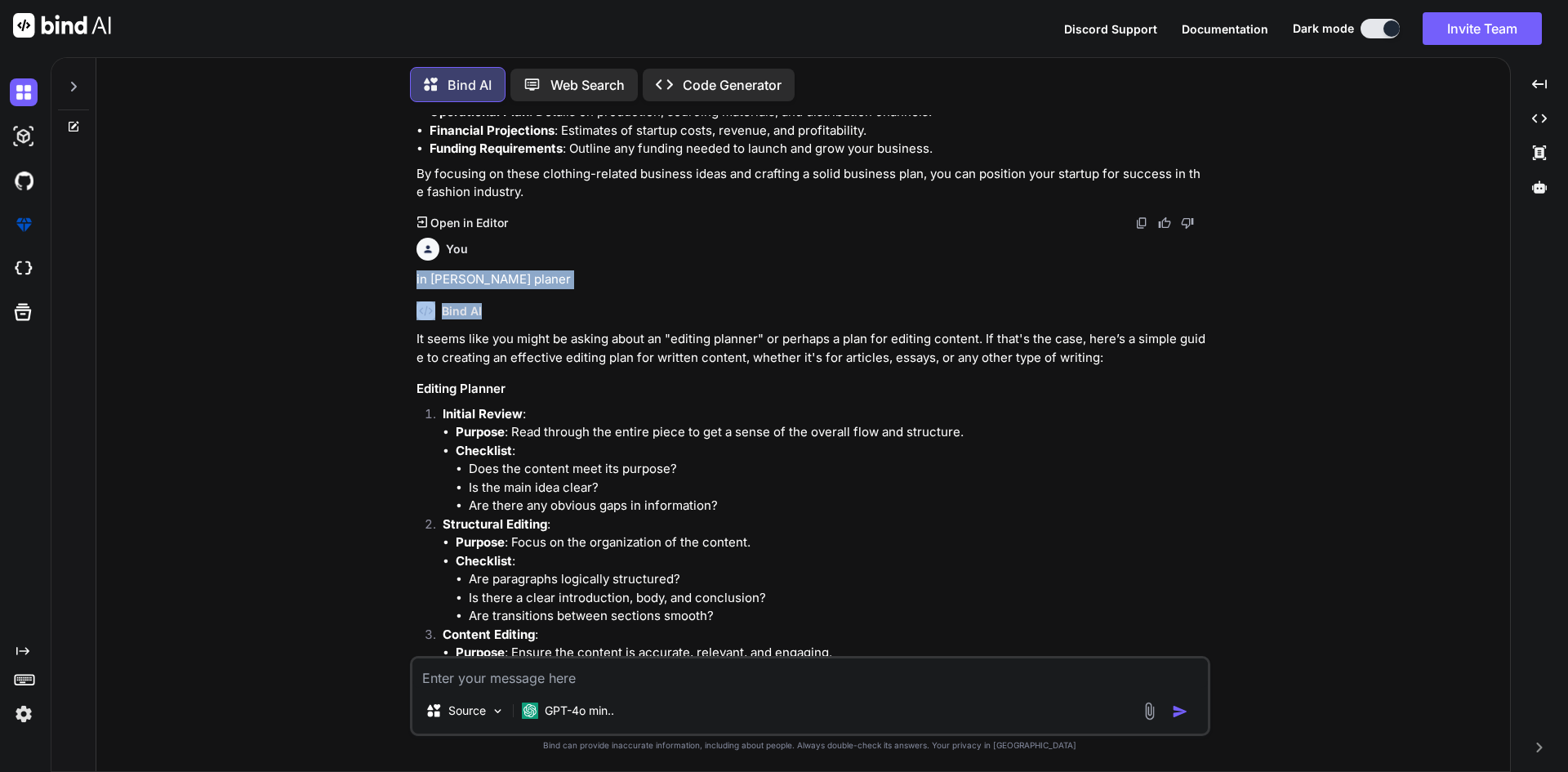
drag, startPoint x: 404, startPoint y: 260, endPoint x: 496, endPoint y: 269, distance: 92.4
click at [496, 269] on div "You top 10 busines plan for startup Bind AI Creating a successful business plan…" at bounding box center [810, 443] width 1401 height 656
click at [524, 270] on p "in eding planer" at bounding box center [812, 279] width 791 height 19
drag, startPoint x: 516, startPoint y: 257, endPoint x: 412, endPoint y: 259, distance: 104.0
click at [413, 259] on div "You top 10 busines plan for startup Bind AI Creating a successful business plan…" at bounding box center [812, 386] width 798 height 541
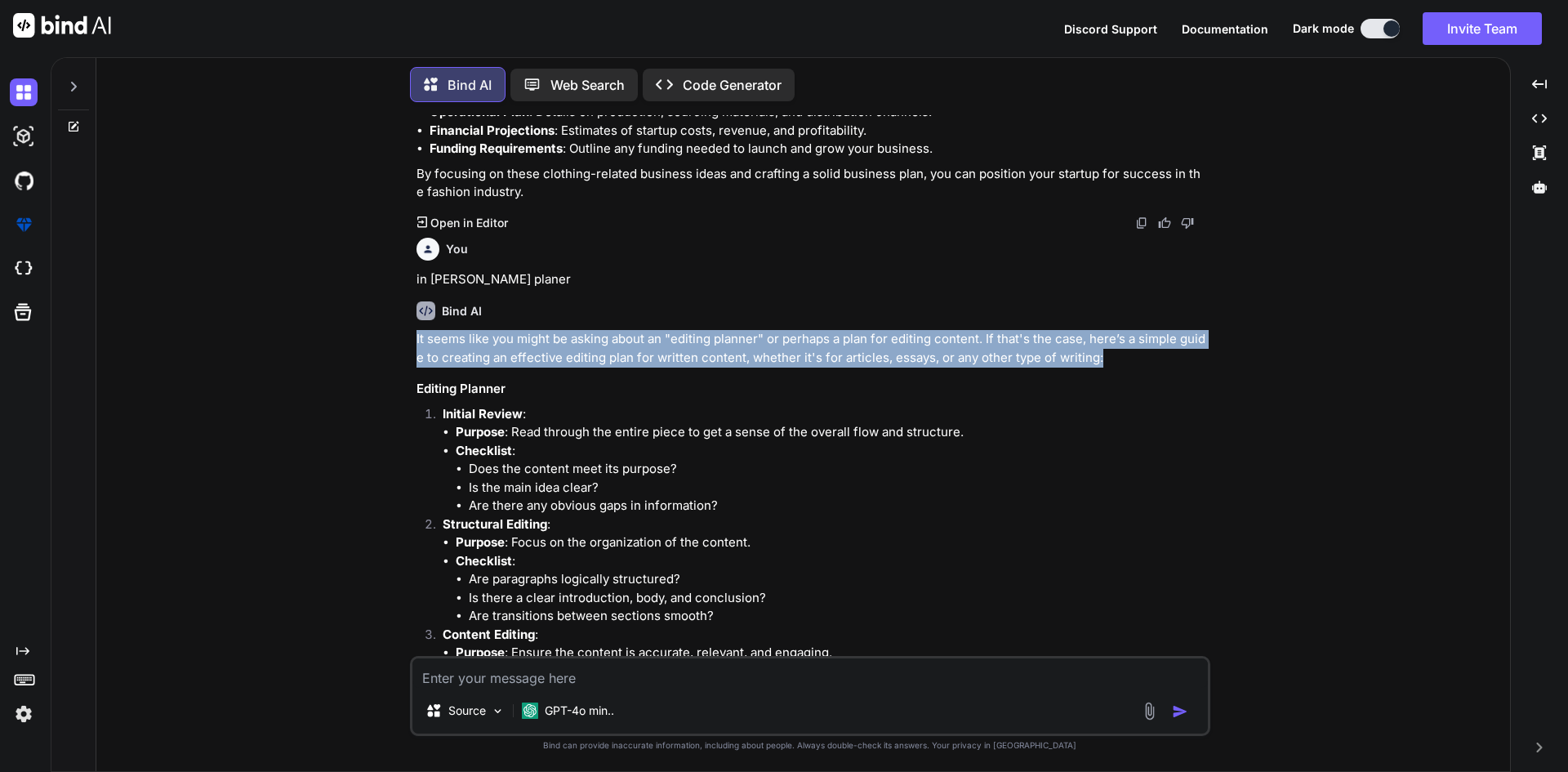
drag, startPoint x: 430, startPoint y: 317, endPoint x: 1114, endPoint y: 335, distance: 684.2
click at [1113, 335] on div "You top 10 busines plan for startup Bind AI Creating a successful business plan…" at bounding box center [812, 386] width 798 height 541
